Goal: Find contact information: Find contact information

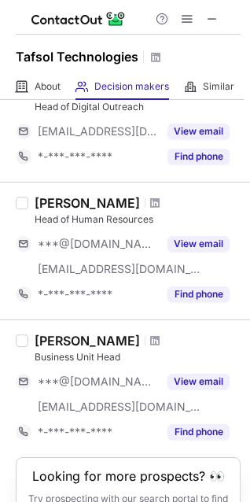
scroll to position [142, 0]
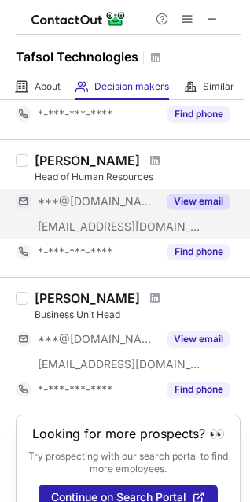
click at [197, 199] on button "View email" at bounding box center [199, 202] width 62 height 16
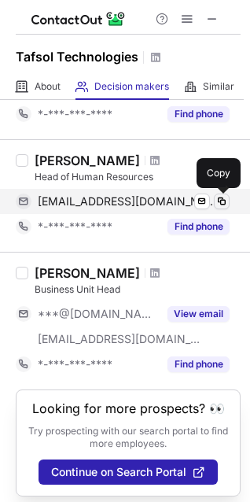
click at [224, 201] on span at bounding box center [222, 201] width 13 height 13
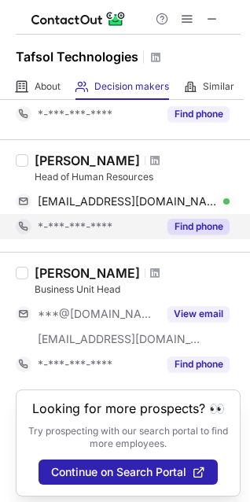
click at [213, 225] on button "Find phone" at bounding box center [199, 227] width 62 height 16
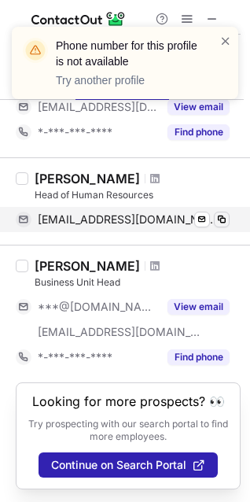
scroll to position [139, 0]
click at [224, 213] on span at bounding box center [222, 219] width 13 height 13
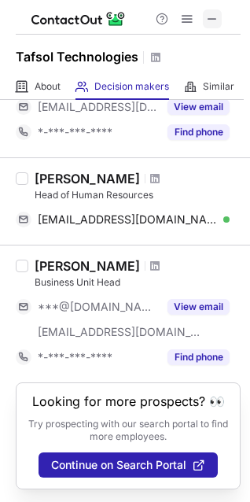
click at [211, 16] on span at bounding box center [212, 19] width 13 height 13
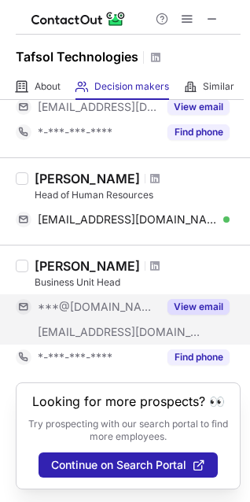
click at [194, 299] on button "View email" at bounding box center [199, 307] width 62 height 16
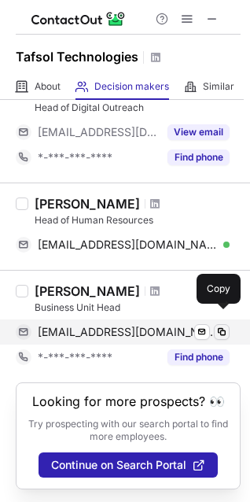
click at [216, 326] on span at bounding box center [222, 332] width 13 height 13
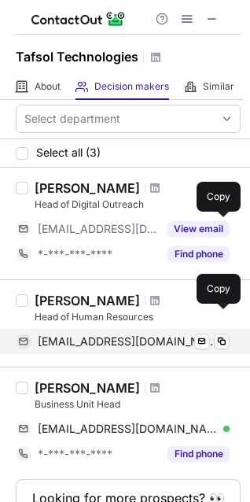
scroll to position [0, 0]
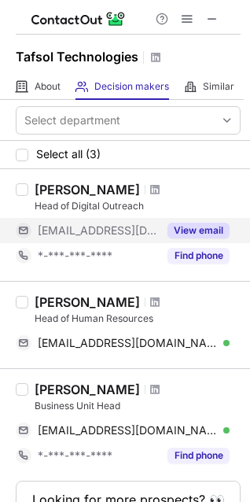
click at [179, 233] on button "View email" at bounding box center [199, 231] width 62 height 16
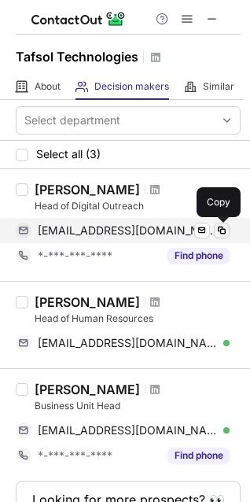
click at [223, 231] on span at bounding box center [222, 230] width 13 height 13
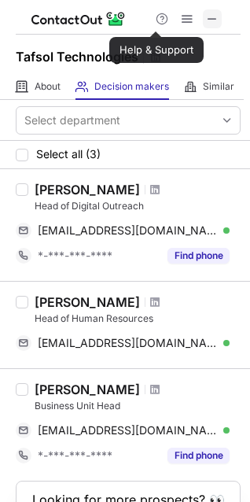
click at [216, 14] on span at bounding box center [212, 19] width 13 height 13
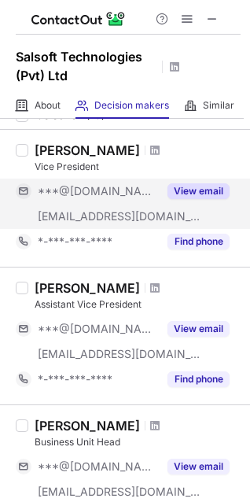
scroll to position [53, 0]
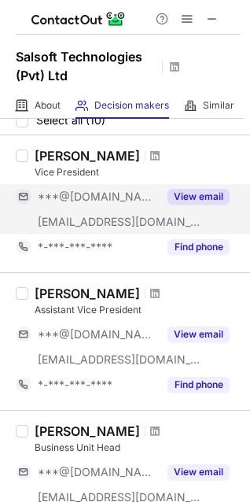
click at [188, 198] on button "View email" at bounding box center [199, 197] width 62 height 16
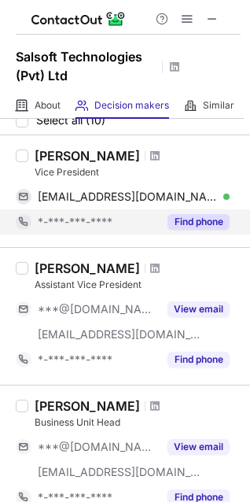
click at [190, 224] on button "Find phone" at bounding box center [199, 222] width 62 height 16
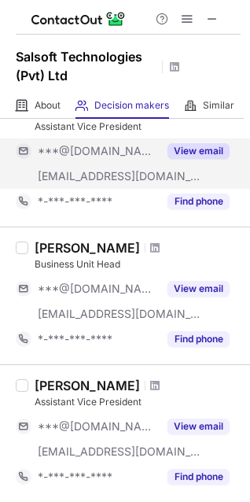
scroll to position [210, 0]
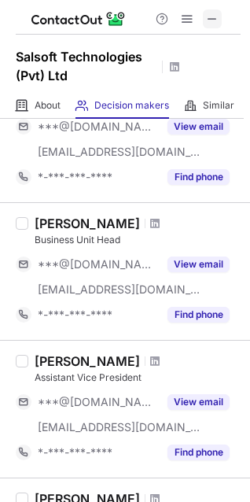
click at [209, 24] on span at bounding box center [212, 19] width 13 height 13
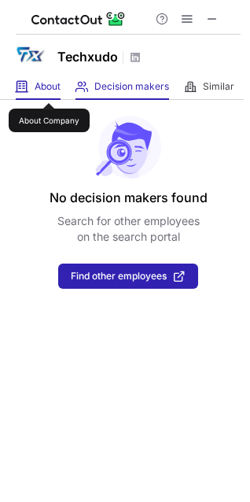
click at [49, 89] on span "About" at bounding box center [48, 86] width 26 height 13
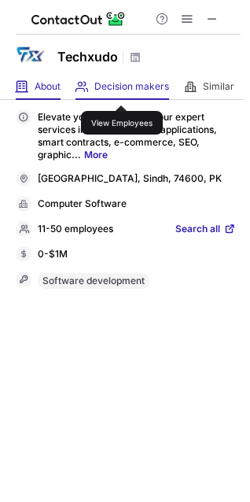
click at [122, 91] on span "Decision makers" at bounding box center [131, 86] width 75 height 13
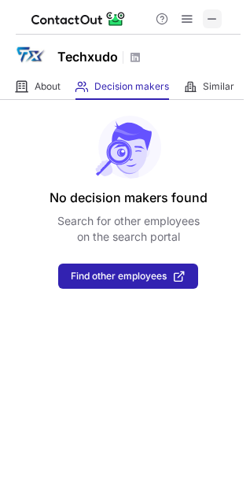
click at [216, 23] on span at bounding box center [212, 19] width 13 height 13
